Goal: Information Seeking & Learning: Learn about a topic

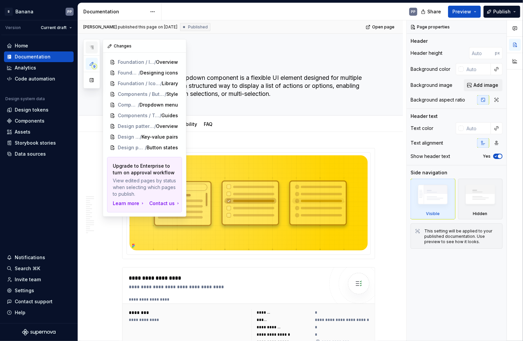
click at [91, 48] on icon "button" at bounding box center [91, 47] width 5 height 5
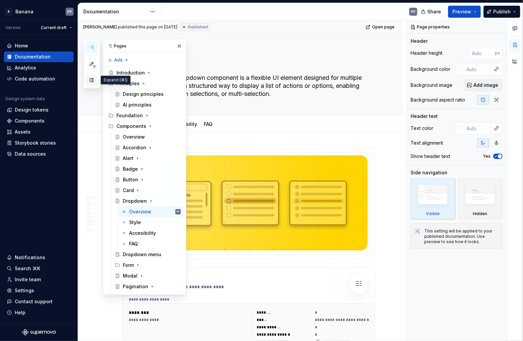
click at [90, 81] on button "button" at bounding box center [92, 80] width 12 height 12
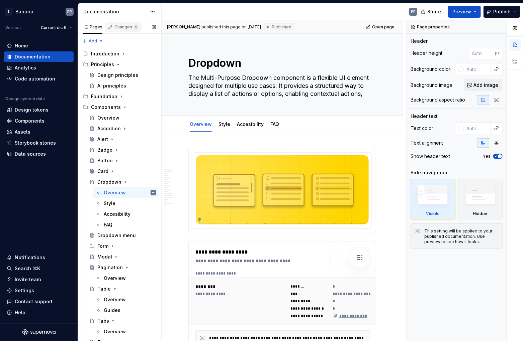
click at [120, 28] on div "Changes 9" at bounding box center [126, 26] width 24 height 5
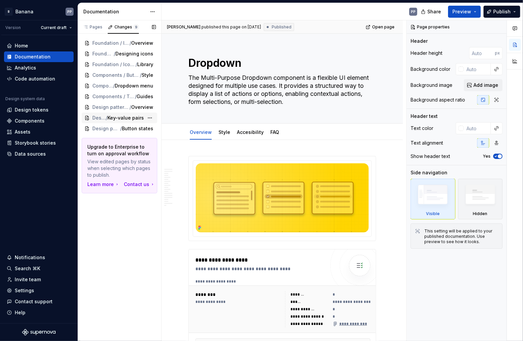
click at [128, 118] on span "Key-value pairs" at bounding box center [125, 118] width 36 height 7
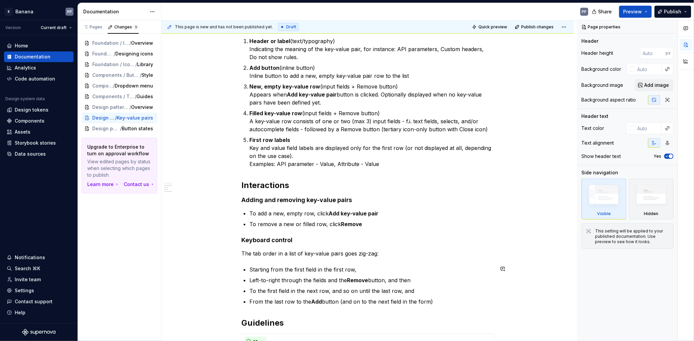
scroll to position [249, 0]
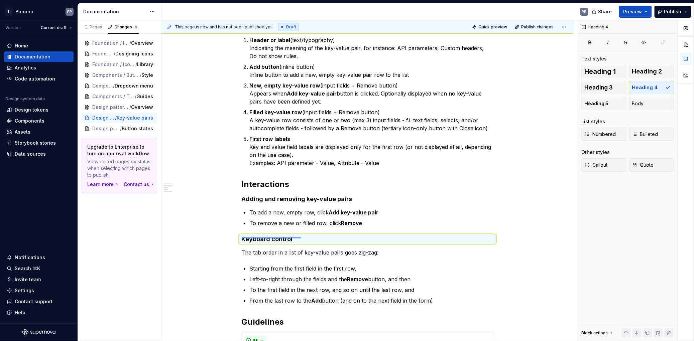
drag, startPoint x: 242, startPoint y: 237, endPoint x: 301, endPoint y: 238, distance: 59.2
click at [301, 238] on div "This page is new and has not been published yet. Draft Quick preview Publish ch…" at bounding box center [370, 180] width 416 height 321
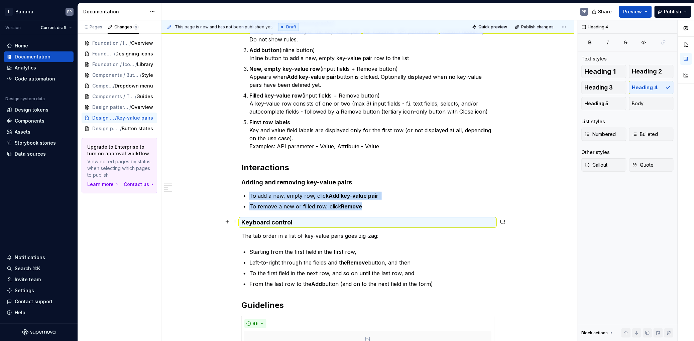
scroll to position [264, 0]
click at [92, 27] on div "Pages" at bounding box center [92, 26] width 19 height 5
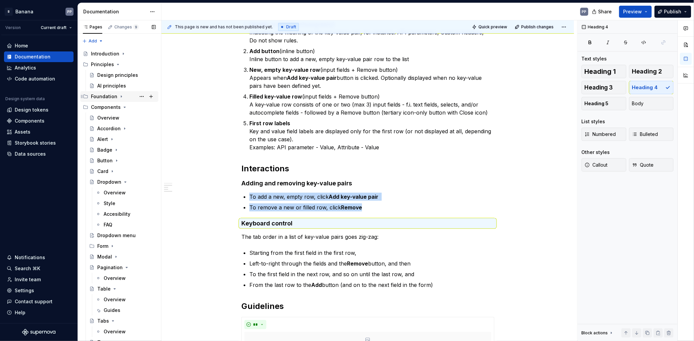
click at [104, 99] on div "Foundation" at bounding box center [104, 96] width 26 height 7
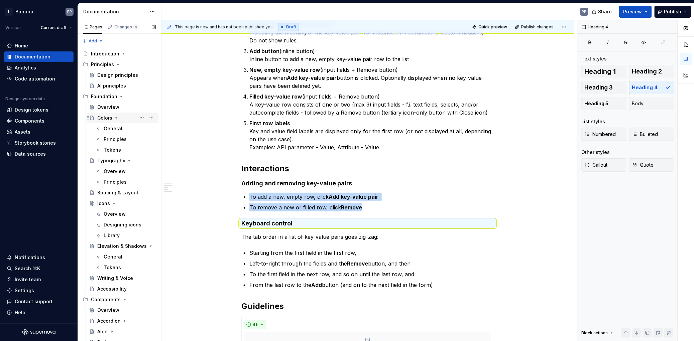
click at [114, 118] on icon "Page tree" at bounding box center [116, 117] width 5 height 5
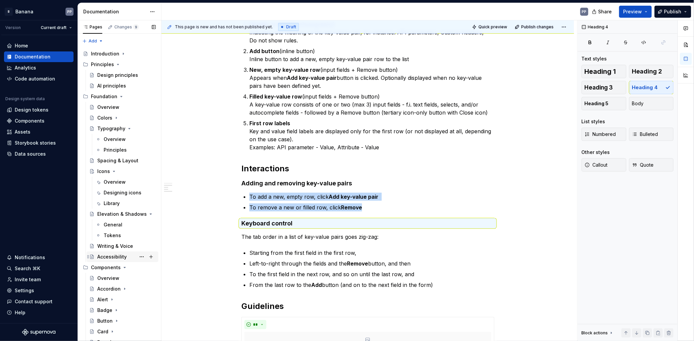
click at [111, 256] on div "Accessibility" at bounding box center [111, 257] width 29 height 7
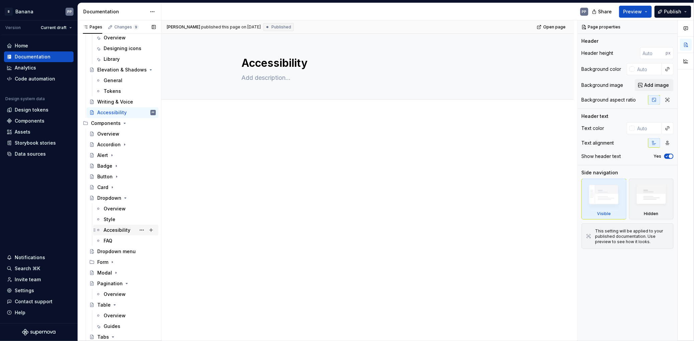
scroll to position [145, 0]
click at [112, 228] on div "Accesibility" at bounding box center [117, 229] width 27 height 7
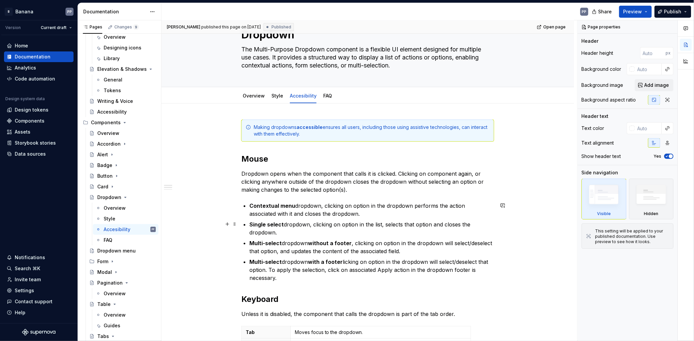
scroll to position [56, 0]
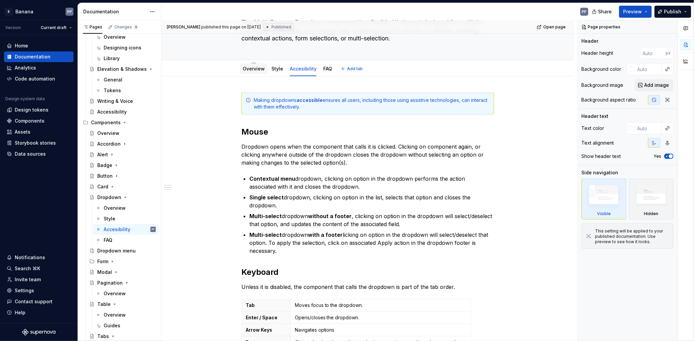
click at [254, 68] on link "Overview" at bounding box center [254, 69] width 22 height 6
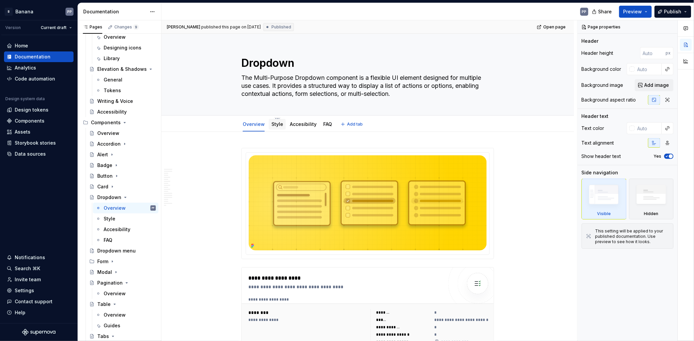
click at [275, 124] on link "Style" at bounding box center [278, 124] width 12 height 6
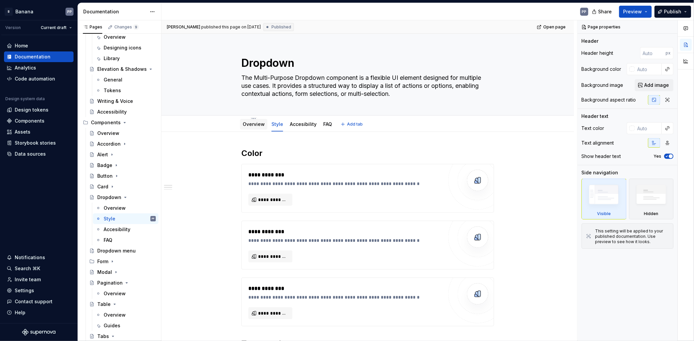
click at [258, 126] on link "Overview" at bounding box center [254, 124] width 22 height 6
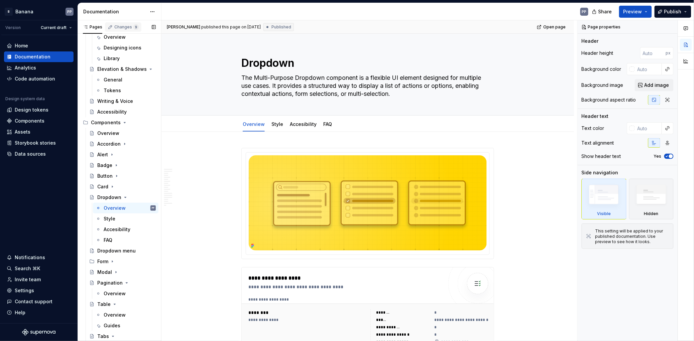
click at [118, 26] on div "Changes 9" at bounding box center [126, 26] width 24 height 5
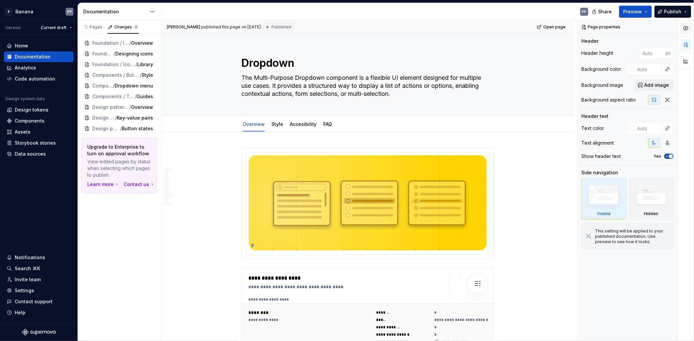
click at [522, 29] on icon "button" at bounding box center [686, 28] width 5 height 5
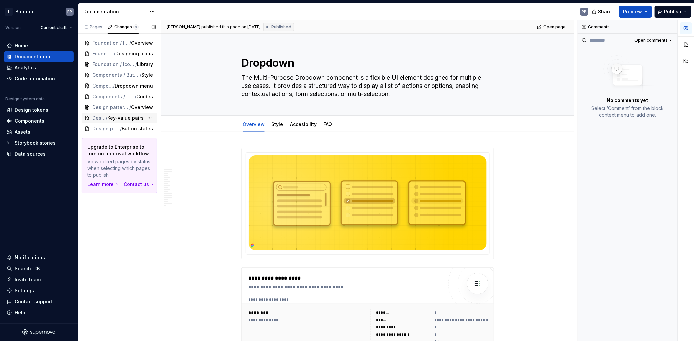
click at [129, 117] on span "Key-value pairs" at bounding box center [125, 118] width 36 height 7
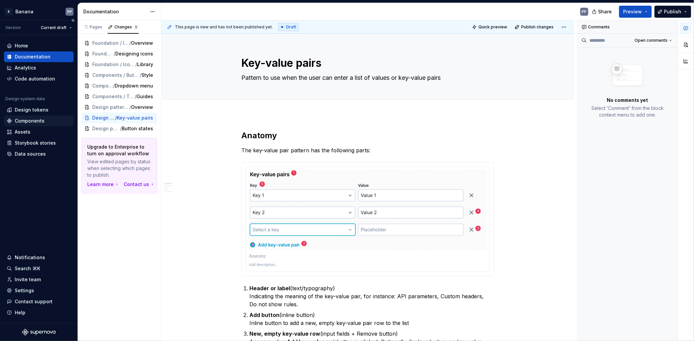
click at [28, 120] on div "Components" at bounding box center [30, 121] width 30 height 7
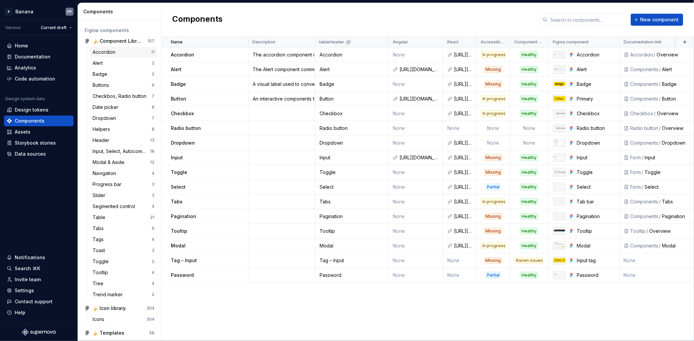
scroll to position [29, 0]
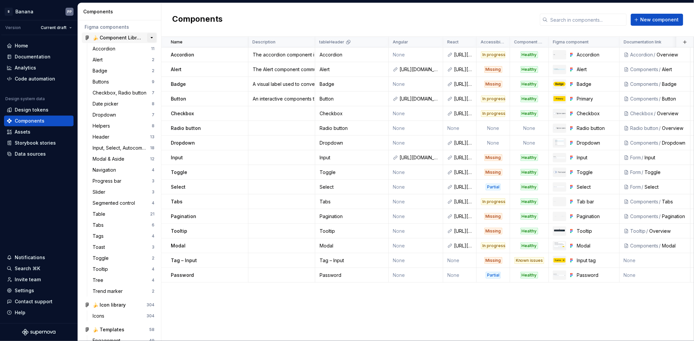
click at [150, 36] on button "button" at bounding box center [151, 37] width 9 height 9
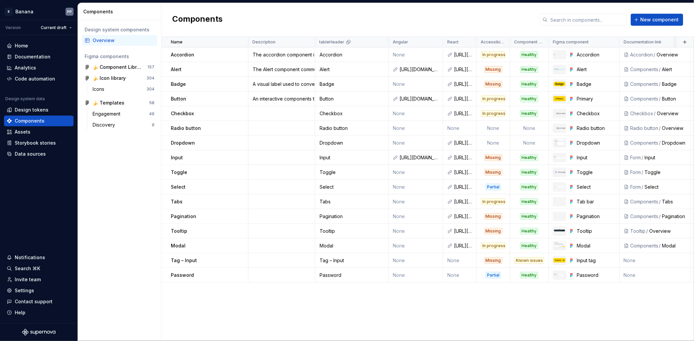
scroll to position [0, 0]
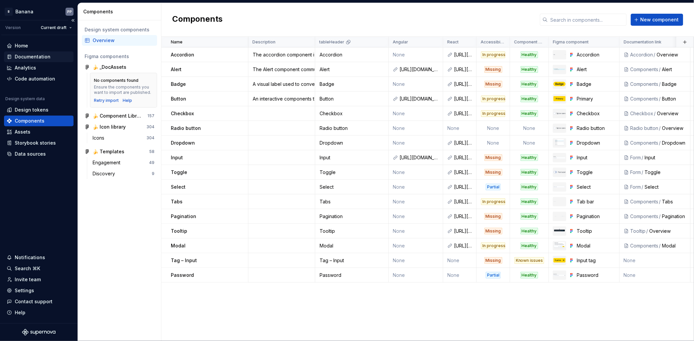
click at [23, 56] on div "Documentation" at bounding box center [33, 57] width 36 height 7
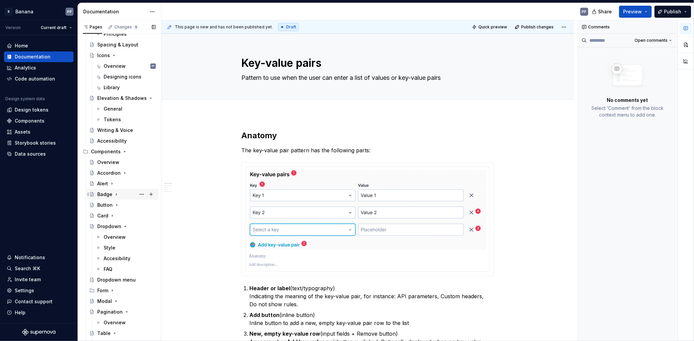
scroll to position [117, 0]
click at [102, 193] on div "Badge" at bounding box center [104, 193] width 15 height 7
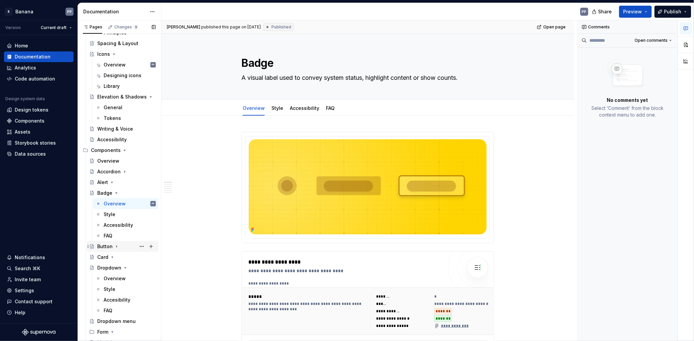
click at [105, 246] on div "Button" at bounding box center [104, 246] width 15 height 7
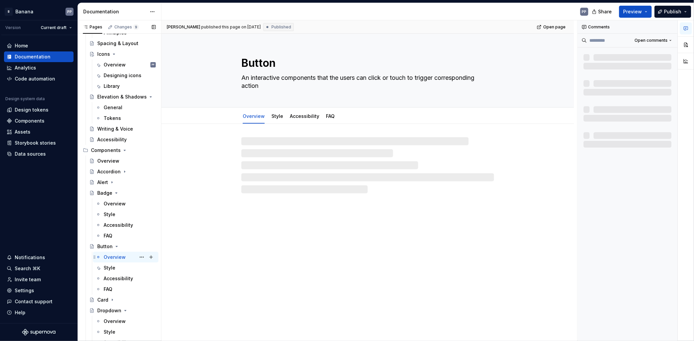
click at [108, 257] on div "Overview" at bounding box center [115, 257] width 22 height 7
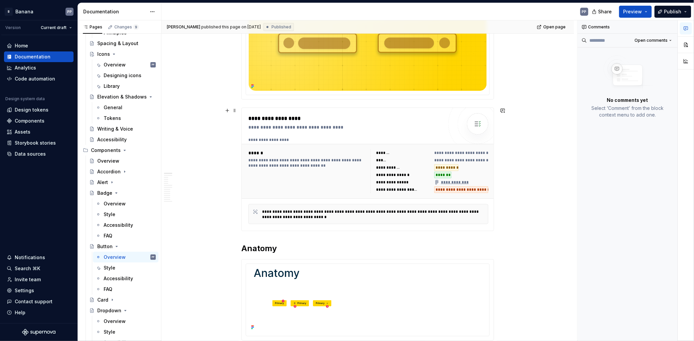
scroll to position [163, 0]
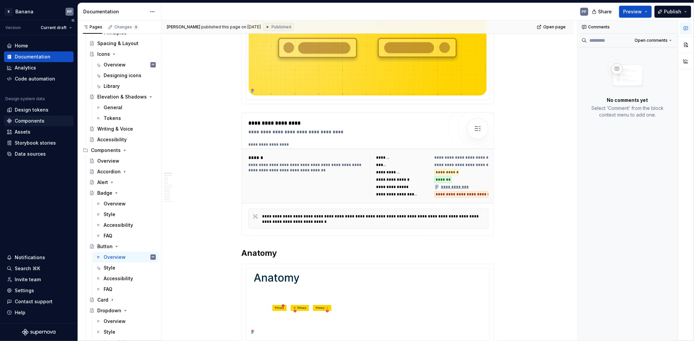
type textarea "*"
click at [19, 120] on div "Components" at bounding box center [30, 121] width 30 height 7
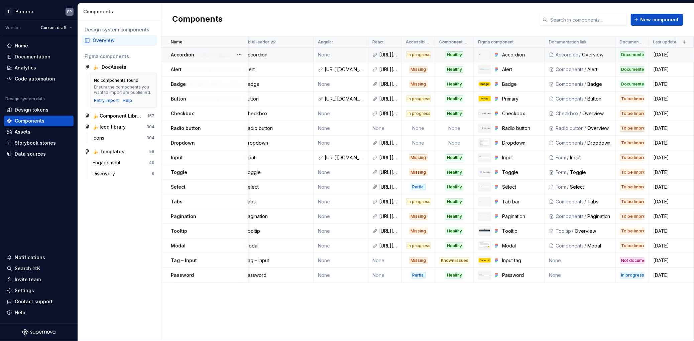
scroll to position [0, 94]
